Goal: Task Accomplishment & Management: Complete application form

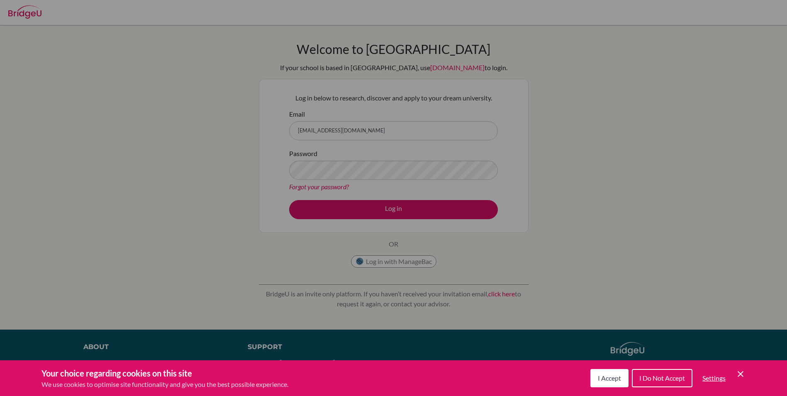
click at [610, 380] on span "I Accept" at bounding box center [609, 378] width 23 height 8
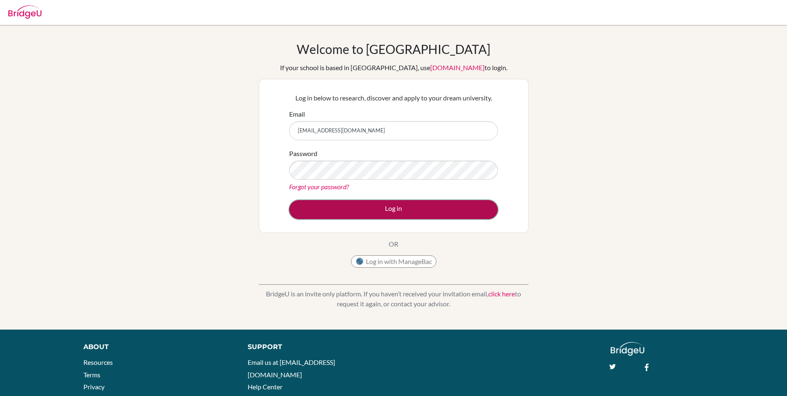
click at [368, 207] on button "Log in" at bounding box center [393, 209] width 209 height 19
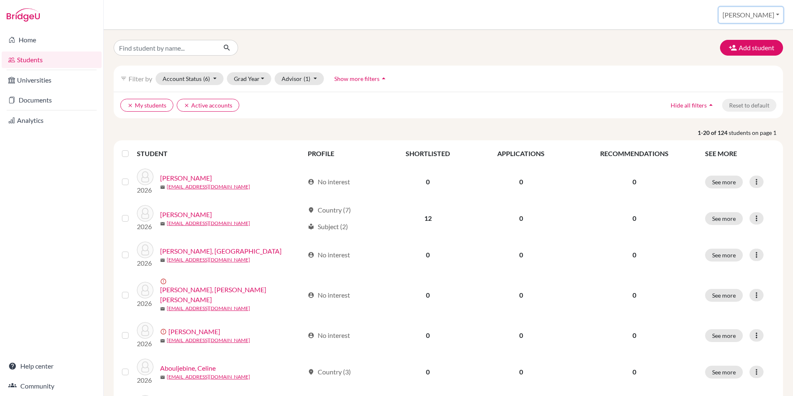
click at [773, 13] on button "[PERSON_NAME]" at bounding box center [751, 15] width 64 height 16
click at [756, 44] on link "School Settings" at bounding box center [723, 47] width 66 height 13
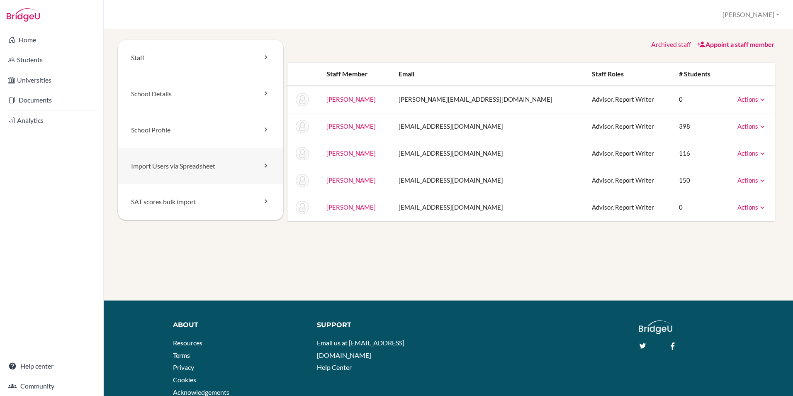
click at [180, 172] on link "Import Users via Spreadsheet" at bounding box center [201, 166] width 166 height 36
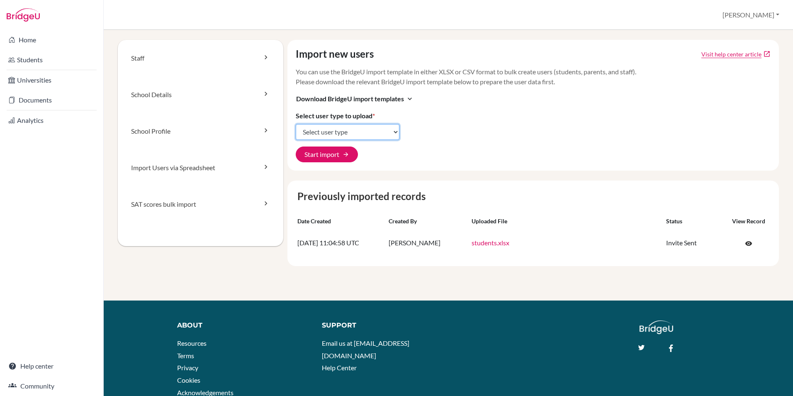
click at [368, 137] on select "Select user type Students Students and parents Parents Advisors Report writers" at bounding box center [348, 132] width 104 height 16
select select "students"
click at [296, 124] on select "Select user type Students Students and parents Parents Advisors Report writers" at bounding box center [348, 132] width 104 height 16
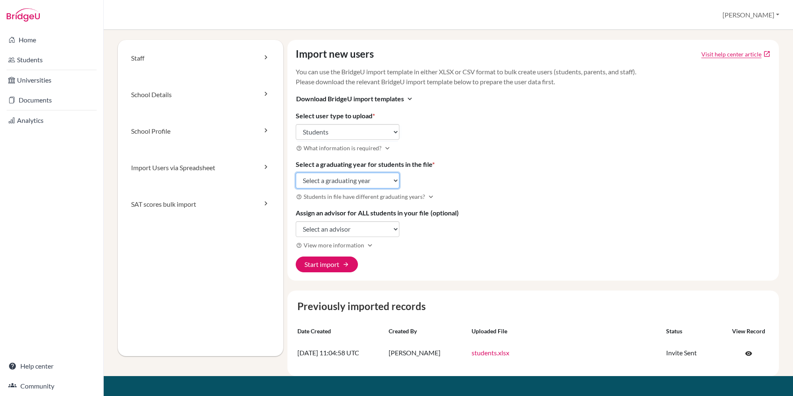
click at [366, 183] on select "Select a graduating year 2024 2025 2026 2027 2028 2029" at bounding box center [348, 181] width 104 height 16
select select "2026"
click at [296, 173] on select "Select a graduating year 2024 2025 2026 2027 2028 2029" at bounding box center [348, 181] width 104 height 16
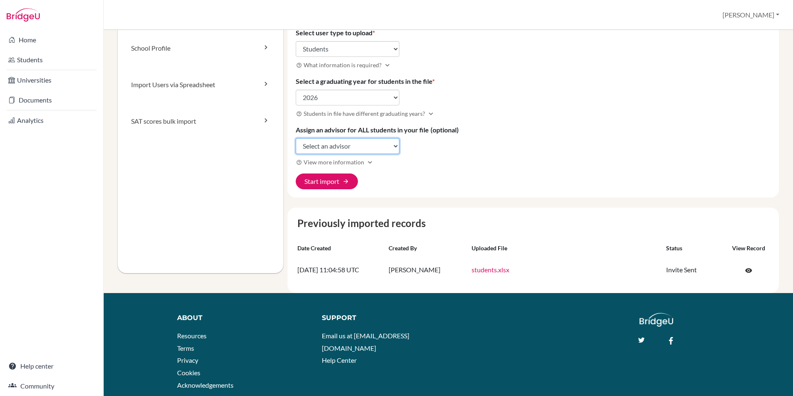
click at [352, 149] on select "Select an advisor Sonia Abdallah Jonathan Paul Cox Nagham Ibrahim Michael Norto…" at bounding box center [348, 146] width 104 height 16
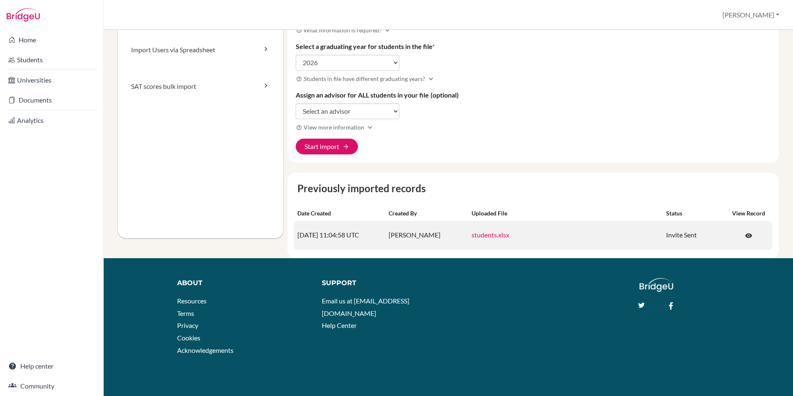
click at [494, 236] on link "students.xlsx" at bounding box center [491, 235] width 38 height 8
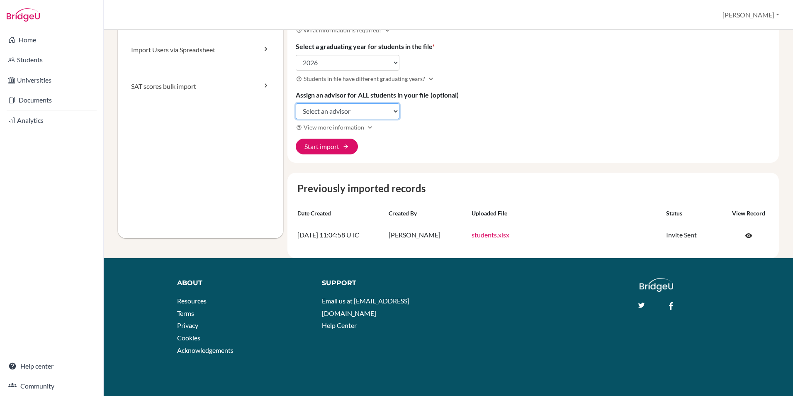
click at [339, 113] on select "Select an advisor [PERSON_NAME] [PERSON_NAME] [PERSON_NAME] [PERSON_NAME] [PERS…" at bounding box center [348, 111] width 104 height 16
select select "464385"
click at [296, 103] on select "Select an advisor Sonia Abdallah Jonathan Paul Cox Nagham Ibrahim Michael Norto…" at bounding box center [348, 111] width 104 height 16
click at [400, 141] on div "Import new users Visit help center article open_in_new You can use the BridgeU …" at bounding box center [534, 42] width 492 height 241
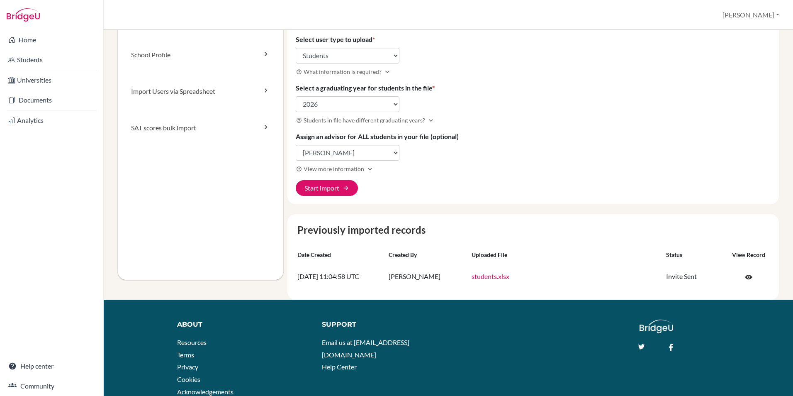
scroll to position [0, 0]
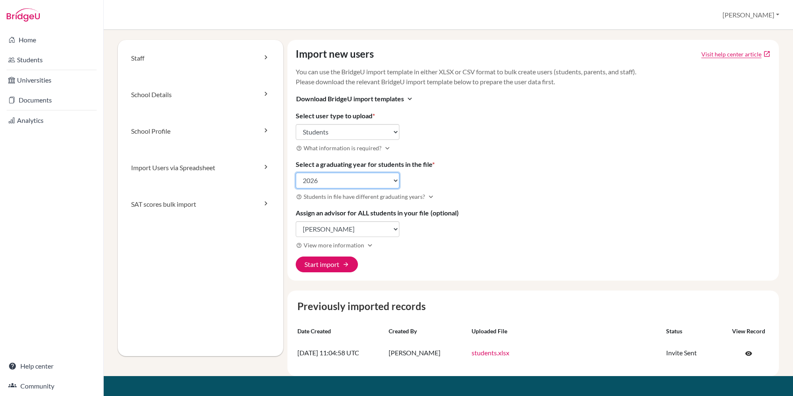
click at [383, 179] on select "Select a graduating year [DATE] 2025 2026 2027 2028 2029" at bounding box center [348, 181] width 104 height 16
click at [383, 179] on select "Select a graduating year 2024 2025 2026 2027 2028 2029" at bounding box center [348, 181] width 104 height 16
click at [505, 187] on div "Import new users Visit help center article open_in_new You can use the BridgeU …" at bounding box center [534, 160] width 492 height 241
click at [318, 263] on button "Start import arrow_forward" at bounding box center [327, 264] width 62 height 16
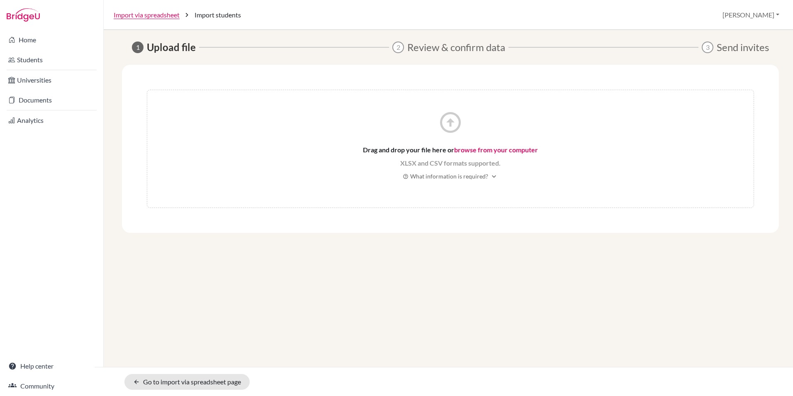
click at [452, 120] on icon "arrow_circle_up" at bounding box center [450, 122] width 25 height 25
click at [477, 149] on link "browse from your computer" at bounding box center [496, 150] width 84 height 8
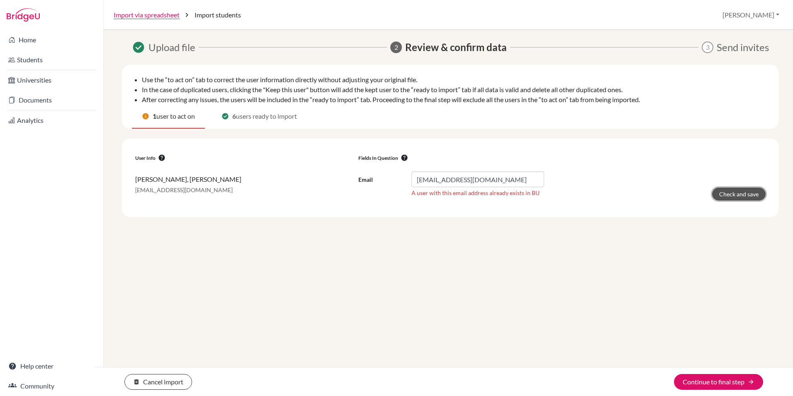
click at [740, 191] on button "Check and save" at bounding box center [739, 194] width 54 height 13
click at [427, 200] on div "Email cis250101@studentscis.com A user with this email address already exists i…" at bounding box center [451, 185] width 186 height 29
click at [702, 383] on button "Continue to final step arrow_forward" at bounding box center [718, 382] width 89 height 16
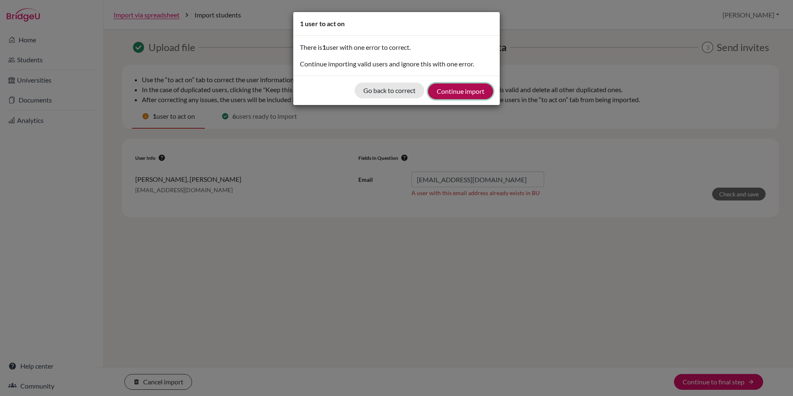
click at [467, 95] on button "Continue import" at bounding box center [460, 91] width 65 height 16
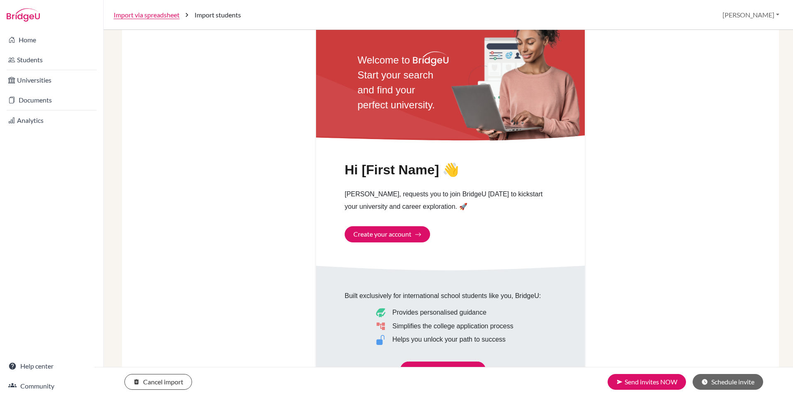
scroll to position [422, 0]
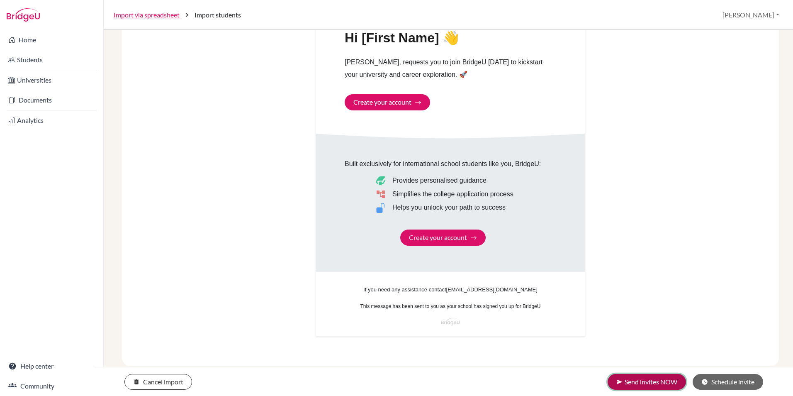
click at [645, 380] on button "send Send invites NOW" at bounding box center [647, 382] width 78 height 16
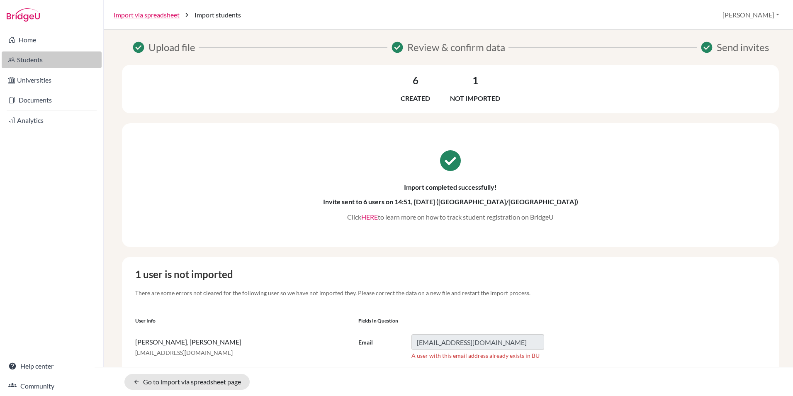
click at [33, 59] on link "Students" at bounding box center [52, 59] width 100 height 17
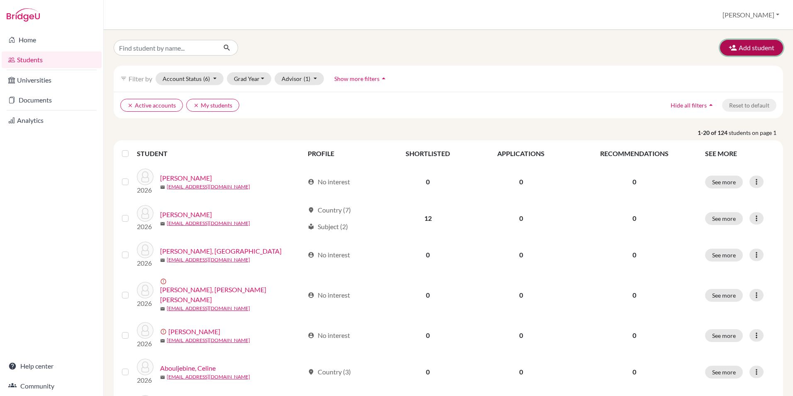
click at [753, 49] on button "Add student" at bounding box center [751, 48] width 63 height 16
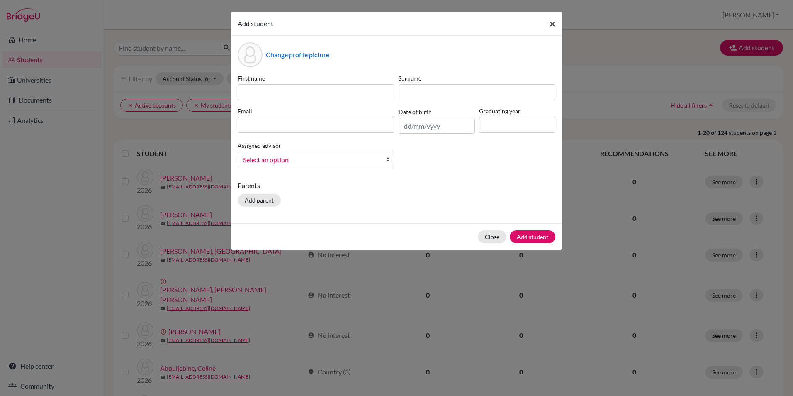
click at [554, 24] on span "×" at bounding box center [553, 23] width 6 height 12
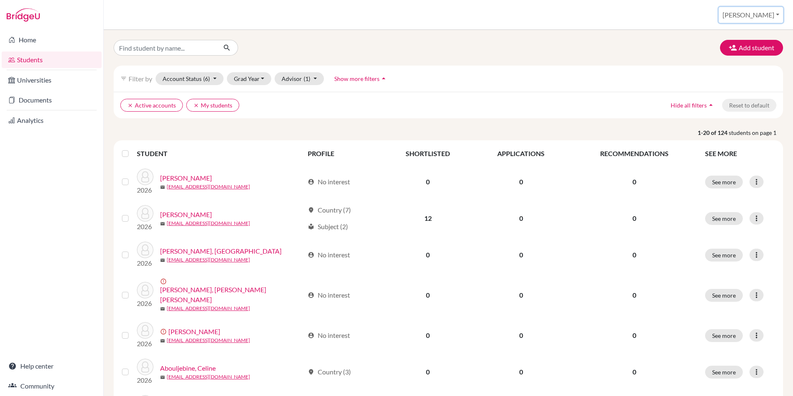
click at [758, 10] on button "[PERSON_NAME]" at bounding box center [751, 15] width 64 height 16
click at [752, 43] on link "School Settings" at bounding box center [723, 47] width 66 height 13
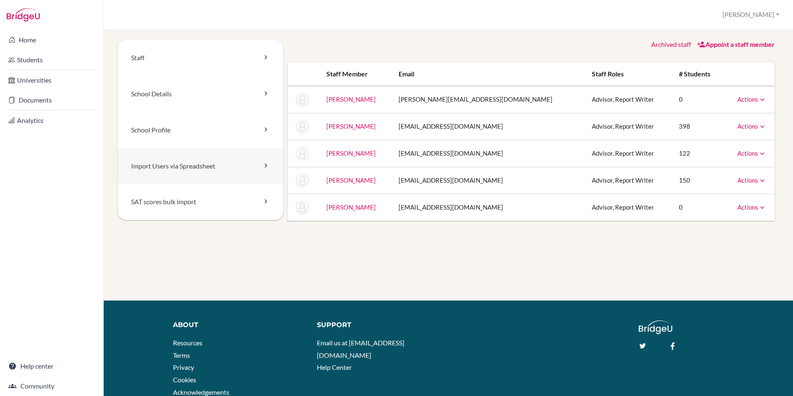
click at [157, 178] on link "Import Users via Spreadsheet" at bounding box center [201, 166] width 166 height 36
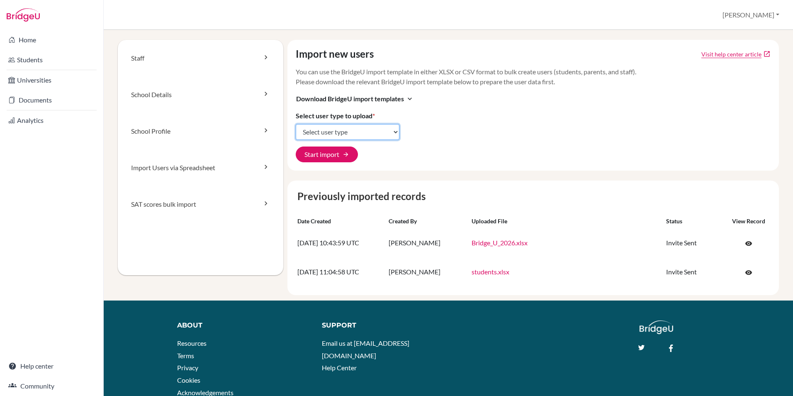
click at [373, 129] on select "Select user type Students Students and parents Parents Advisors Report writers" at bounding box center [348, 132] width 104 height 16
select select "students"
click at [296, 124] on select "Select user type Students Students and parents Parents Advisors Report writers" at bounding box center [348, 132] width 104 height 16
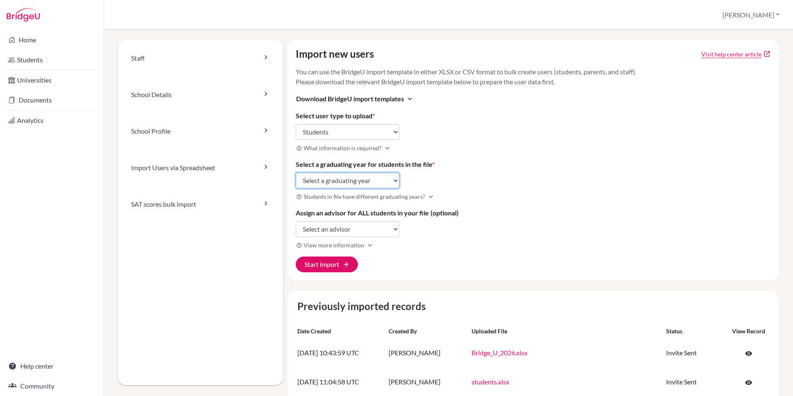
click at [356, 179] on select "Select a graduating year 2024 2025 2026 2027 2028 2029" at bounding box center [348, 181] width 104 height 16
click at [296, 173] on select "Select a graduating year 2024 2025 2026 2027 2028 2029" at bounding box center [348, 181] width 104 height 16
click at [334, 184] on select "Select a graduating year 2024 2025 2026 2027 2028 2029" at bounding box center [348, 181] width 104 height 16
select select "2027"
click at [296, 173] on select "Select a graduating year 2024 2025 2026 2027 2028 2029" at bounding box center [348, 181] width 104 height 16
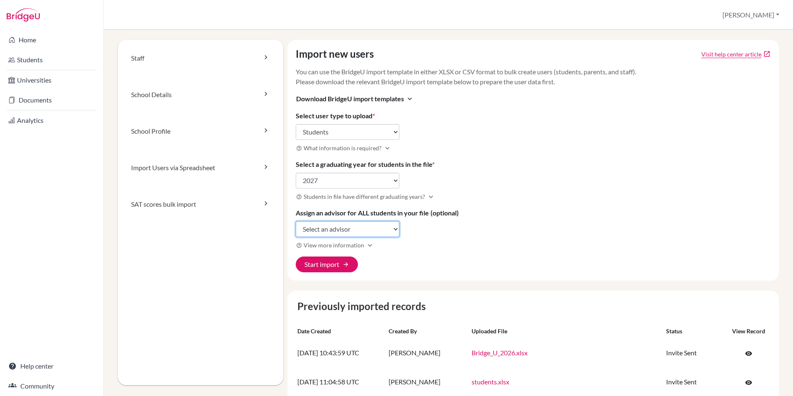
click at [324, 228] on select "Select an advisor Sonia Abdallah Jonathan Paul Cox Nagham Ibrahim Michael Norto…" at bounding box center [348, 229] width 104 height 16
select select "464385"
click at [296, 221] on select "Select an advisor Sonia Abdallah Jonathan Paul Cox Nagham Ibrahim Michael Norto…" at bounding box center [348, 229] width 104 height 16
click at [326, 265] on button "Start import arrow_forward" at bounding box center [327, 264] width 62 height 16
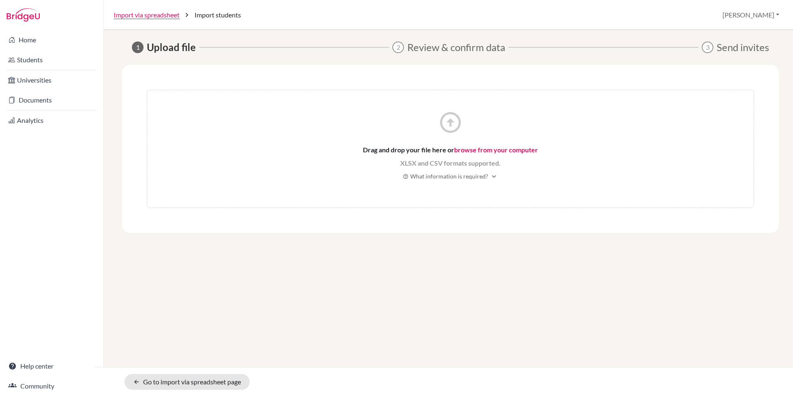
click at [494, 149] on link "browse from your computer" at bounding box center [496, 150] width 84 height 8
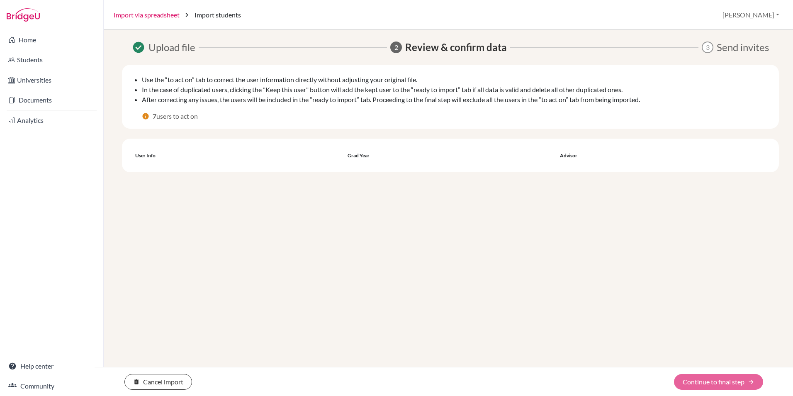
click at [152, 17] on link "Import via spreadsheet" at bounding box center [147, 15] width 66 height 10
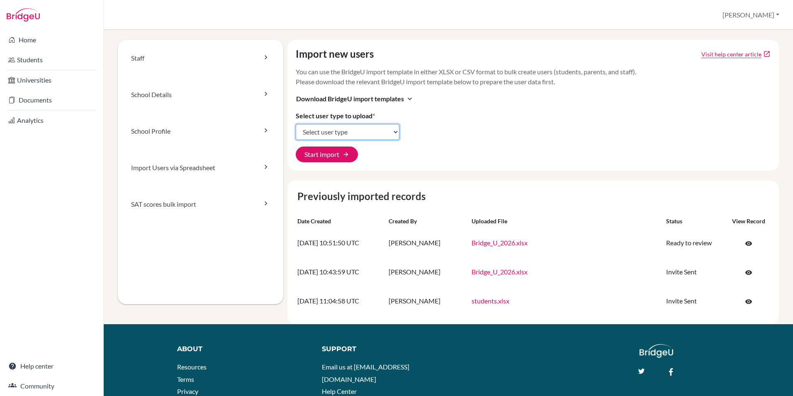
click at [358, 136] on select "Select user type Students Students and parents Parents Advisors Report writers" at bounding box center [348, 132] width 104 height 16
click at [360, 129] on select "Select user type Students Students and parents Parents Advisors Report writers" at bounding box center [348, 132] width 104 height 16
select select "students"
click at [296, 124] on select "Select user type Students Students and parents Parents Advisors Report writers" at bounding box center [348, 132] width 104 height 16
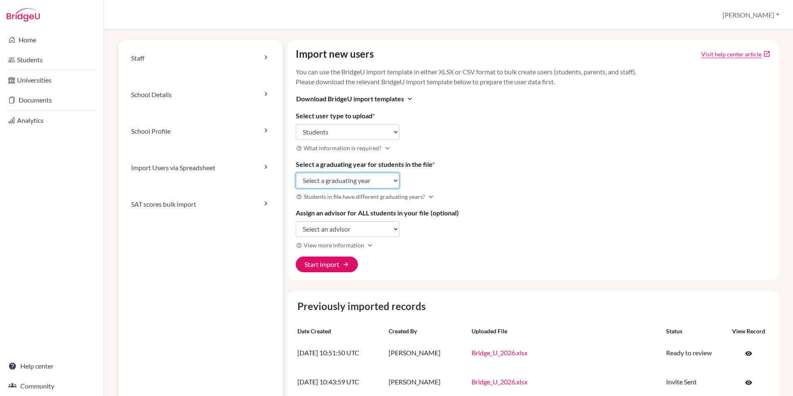
click at [336, 185] on select "Select a graduating year 2024 2025 2026 2027 2028 2029" at bounding box center [348, 181] width 104 height 16
select select "2027"
click at [296, 173] on select "Select a graduating year 2024 2025 2026 2027 2028 2029" at bounding box center [348, 181] width 104 height 16
click at [327, 231] on select "Select an advisor Sonia Abdallah Jonathan Paul Cox Nagham Ibrahim Michael Norto…" at bounding box center [348, 229] width 104 height 16
select select "464385"
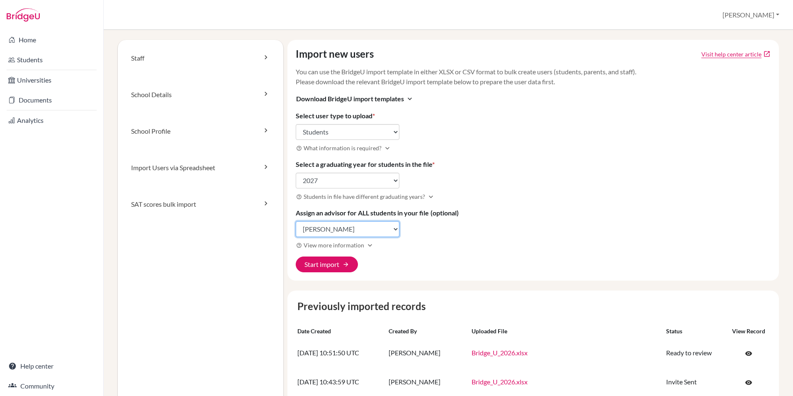
click at [296, 221] on select "Select an advisor Sonia Abdallah Jonathan Paul Cox Nagham Ibrahim Michael Norto…" at bounding box center [348, 229] width 104 height 16
click at [329, 263] on button "Start import arrow_forward" at bounding box center [327, 264] width 62 height 16
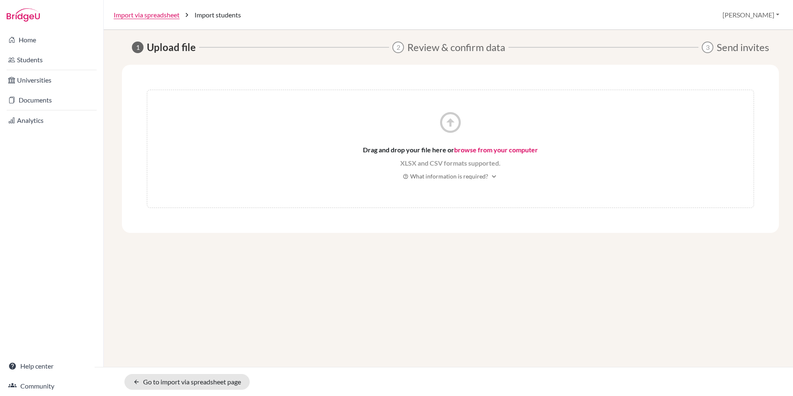
click at [477, 149] on link "browse from your computer" at bounding box center [496, 150] width 84 height 8
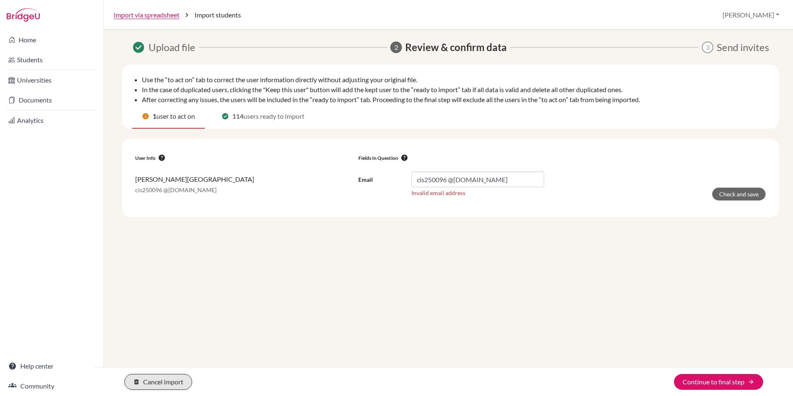
click at [171, 383] on button "delete Cancel import" at bounding box center [158, 382] width 68 height 16
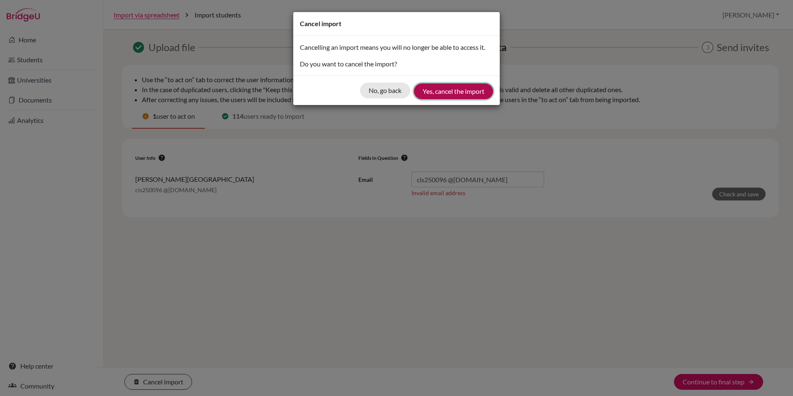
click at [445, 93] on button "Yes, cancel the import" at bounding box center [453, 91] width 79 height 16
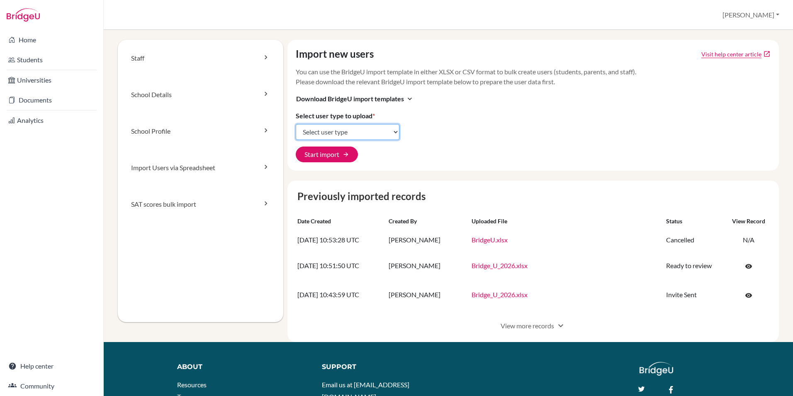
click at [315, 134] on select "Select user type Students Students and parents Parents Advisors Report writers" at bounding box center [348, 132] width 104 height 16
select select "students"
click at [296, 124] on select "Select user type Students Students and parents Parents Advisors Report writers" at bounding box center [348, 132] width 104 height 16
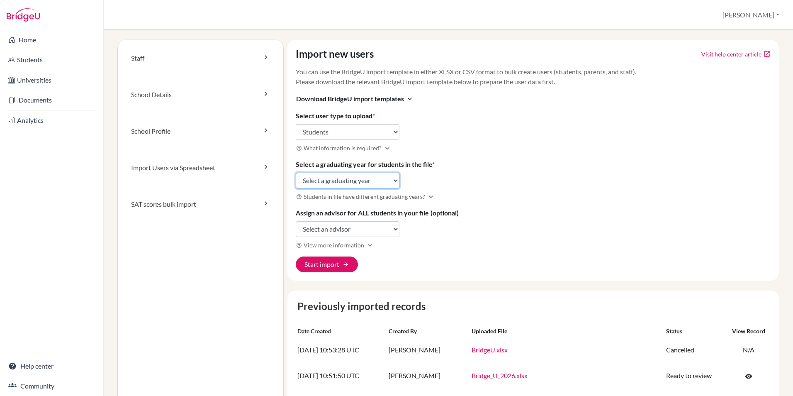
click at [332, 180] on select "Select a graduating year 2024 2025 2026 2027 2028 2029" at bounding box center [348, 181] width 104 height 16
select select "2027"
click at [296, 173] on select "Select a graduating year 2024 2025 2026 2027 2028 2029" at bounding box center [348, 181] width 104 height 16
click at [329, 227] on select "Select an advisor Sonia Abdallah Jonathan Paul Cox Nagham Ibrahim Michael Norto…" at bounding box center [348, 229] width 104 height 16
select select "464385"
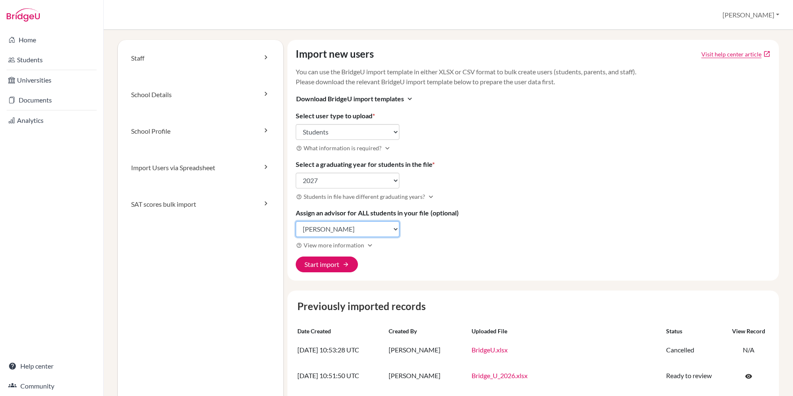
click at [296, 221] on select "Select an advisor Sonia Abdallah Jonathan Paul Cox Nagham Ibrahim Michael Norto…" at bounding box center [348, 229] width 104 height 16
click at [334, 264] on button "Start import arrow_forward" at bounding box center [327, 264] width 62 height 16
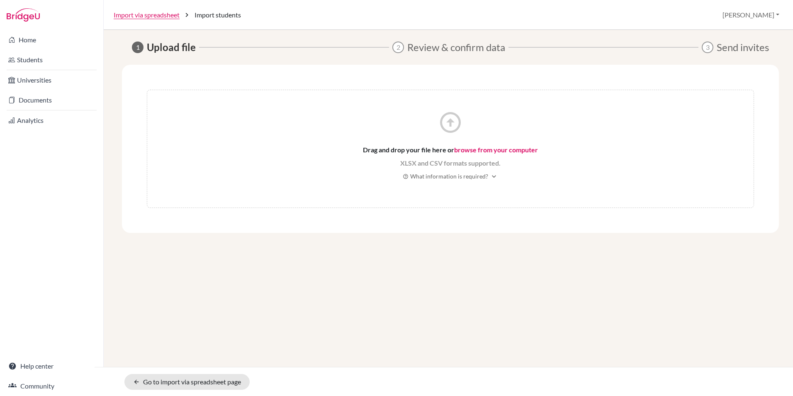
click at [485, 150] on link "browse from your computer" at bounding box center [496, 150] width 84 height 8
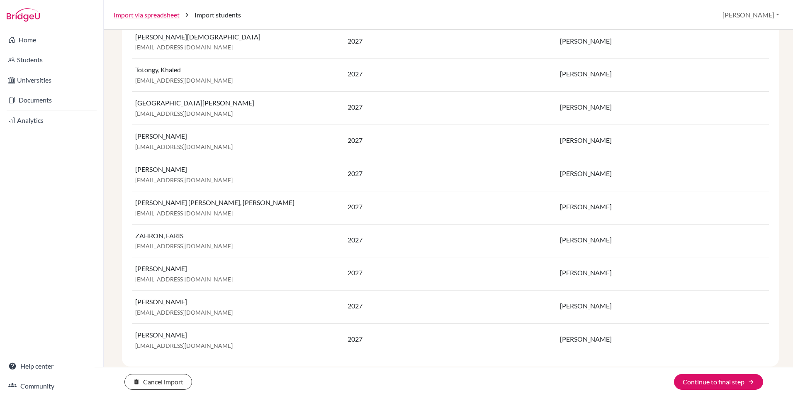
scroll to position [3600, 0]
click at [729, 379] on button "Continue to final step arrow_forward" at bounding box center [718, 382] width 89 height 16
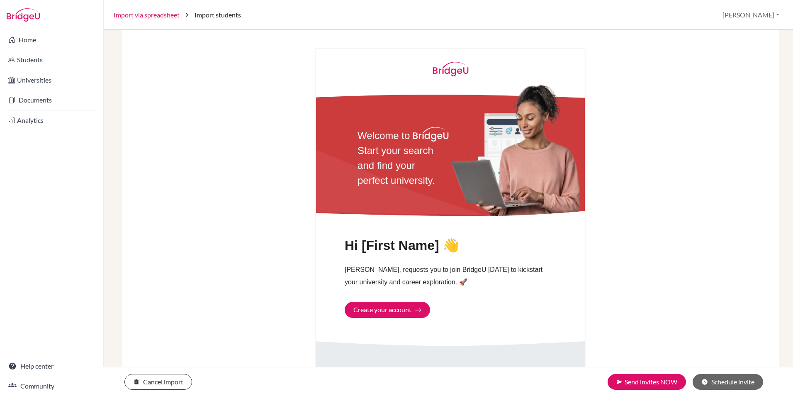
scroll to position [422, 0]
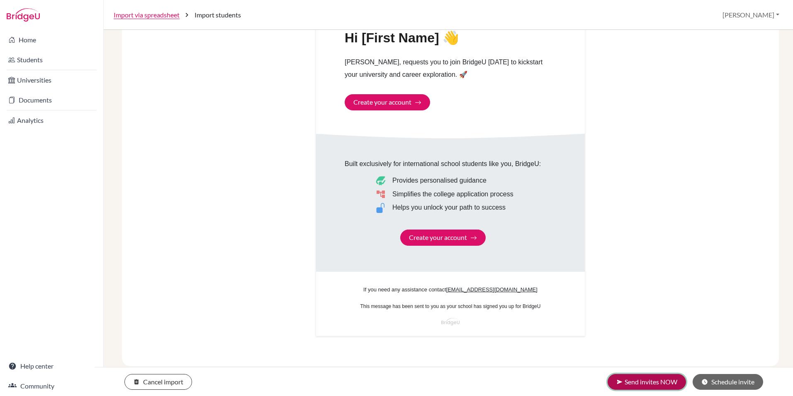
click at [645, 379] on button "send Send invites NOW" at bounding box center [647, 382] width 78 height 16
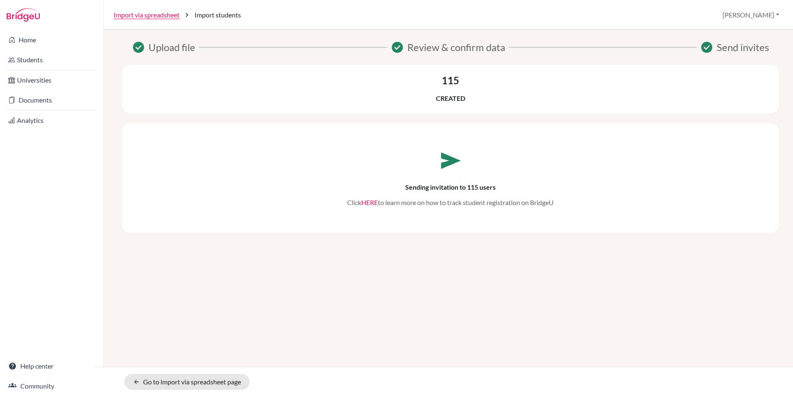
click at [371, 203] on link "HERE" at bounding box center [369, 202] width 17 height 8
